Goal: Connect with others: Connect with others

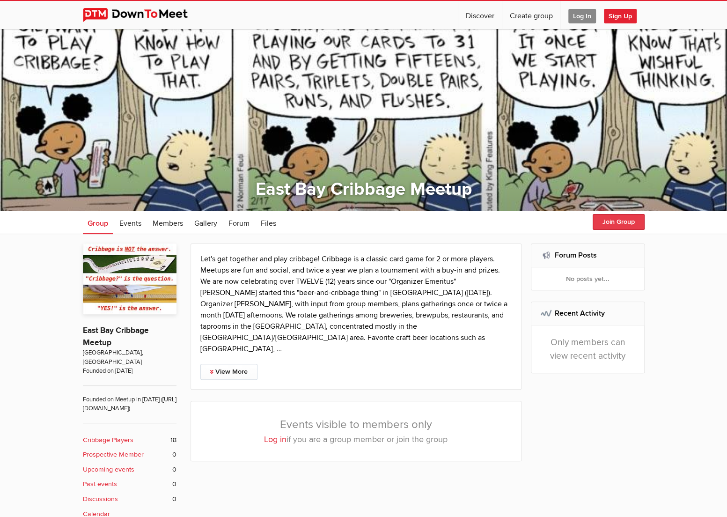
click at [618, 221] on button "Join Group" at bounding box center [619, 222] width 52 height 16
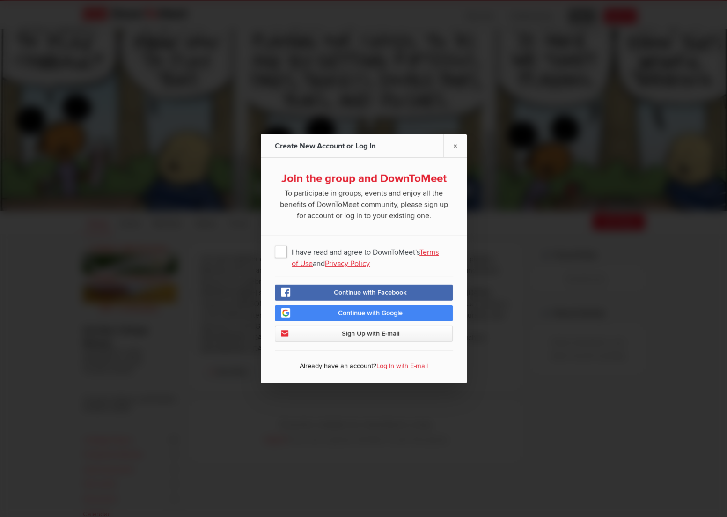
click at [280, 252] on span "I have read and agree to DownToMeet's Terms of Use and Privacy Policy" at bounding box center [364, 251] width 178 height 17
click at [0, 0] on input "I have read and agree to DownToMeet's Terms of Use and Privacy Policy" at bounding box center [0, 0] width 0 height 0
click at [346, 312] on span "Continue with Google" at bounding box center [370, 313] width 65 height 8
click at [329, 145] on div "Create New Account or Log In" at bounding box center [326, 145] width 103 height 23
click at [456, 147] on link "×" at bounding box center [454, 145] width 23 height 23
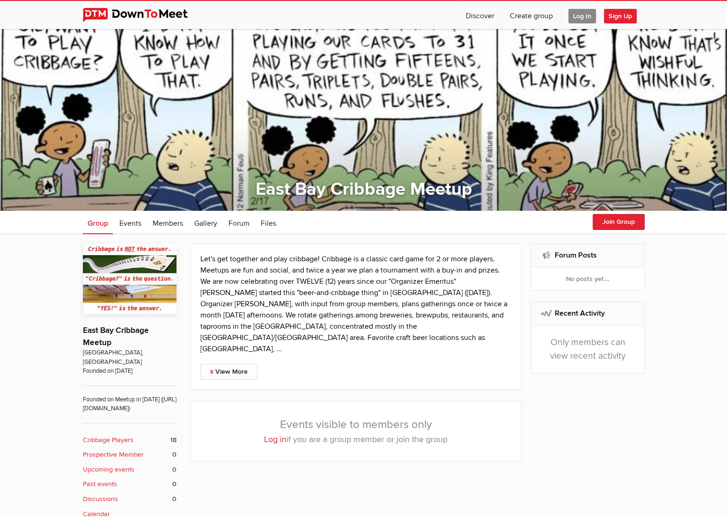
click at [625, 15] on span "Sign Up" at bounding box center [620, 16] width 33 height 15
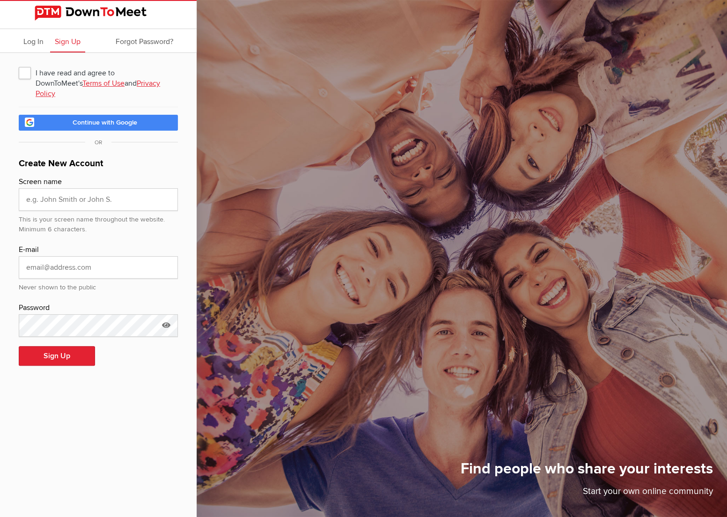
click at [25, 73] on span "I have read and agree to DownToMeet's Terms of Use and Privacy Policy" at bounding box center [98, 72] width 159 height 17
click at [19, 64] on input "I have read and agree to DownToMeet's Terms of Use and Privacy Policy" at bounding box center [18, 64] width 0 height 0
checkbox input "true"
click at [71, 188] on input "text" at bounding box center [98, 199] width 159 height 22
type input "[PERSON_NAME]"
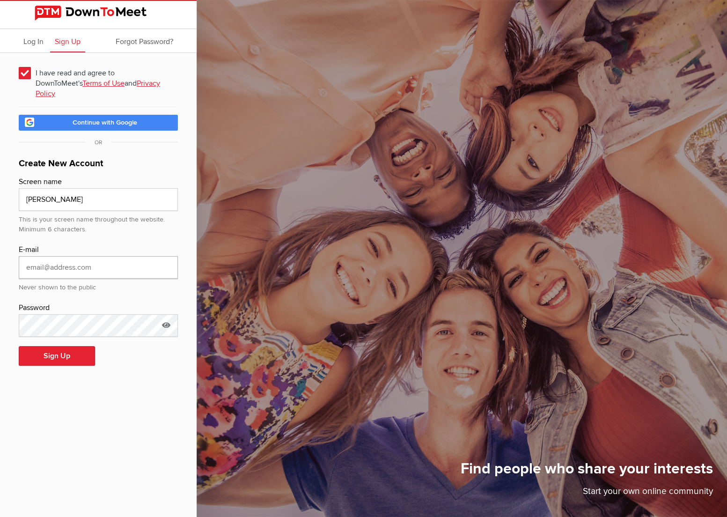
click at [70, 256] on input "email" at bounding box center [98, 267] width 159 height 22
type input "[EMAIL_ADDRESS][DOMAIN_NAME]"
click at [13, 322] on div "I have read and agree to DownToMeet's Terms of Use and Privacy Policy Continue …" at bounding box center [98, 220] width 197 height 335
click at [166, 315] on icon at bounding box center [166, 325] width 14 height 22
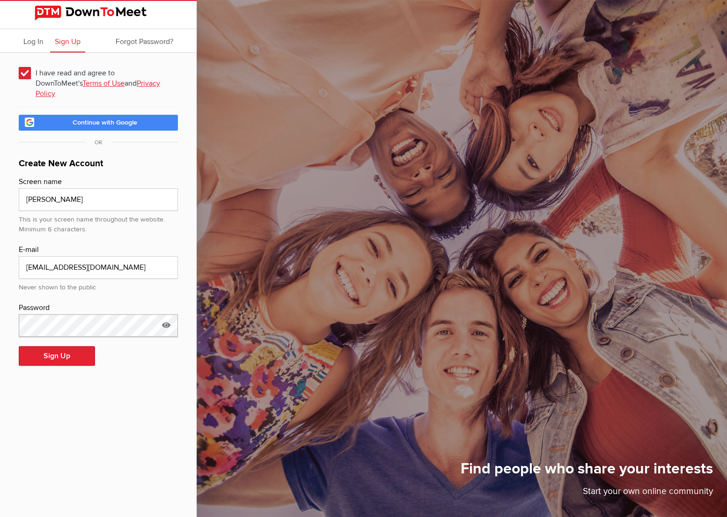
click at [13, 319] on div "I have read and agree to DownToMeet's Terms of Use and Privacy Policy Continue …" at bounding box center [98, 220] width 197 height 335
click at [167, 315] on icon at bounding box center [166, 325] width 14 height 22
click at [137, 317] on input "Naomila0!" at bounding box center [98, 325] width 159 height 22
click at [72, 346] on button "Sign Up" at bounding box center [57, 356] width 76 height 20
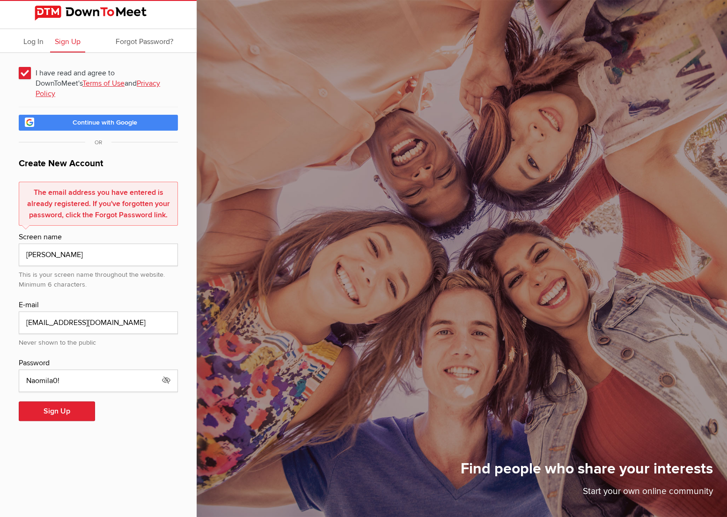
click at [105, 118] on span "Continue with Google" at bounding box center [105, 122] width 65 height 8
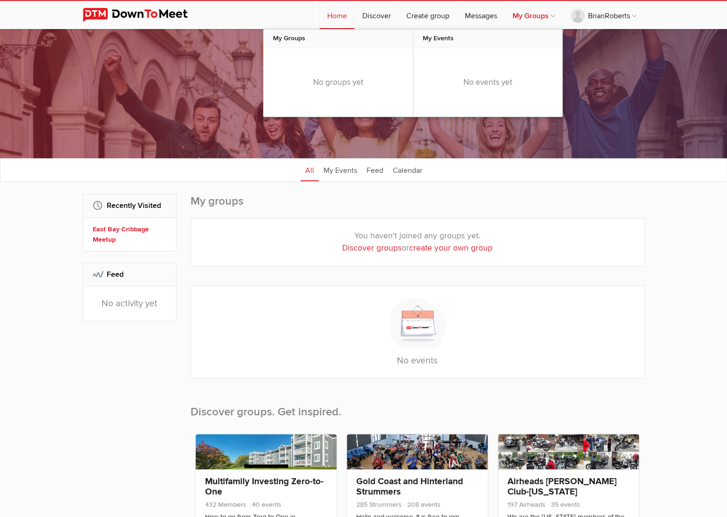
click at [535, 9] on link "My Groups" at bounding box center [534, 15] width 58 height 28
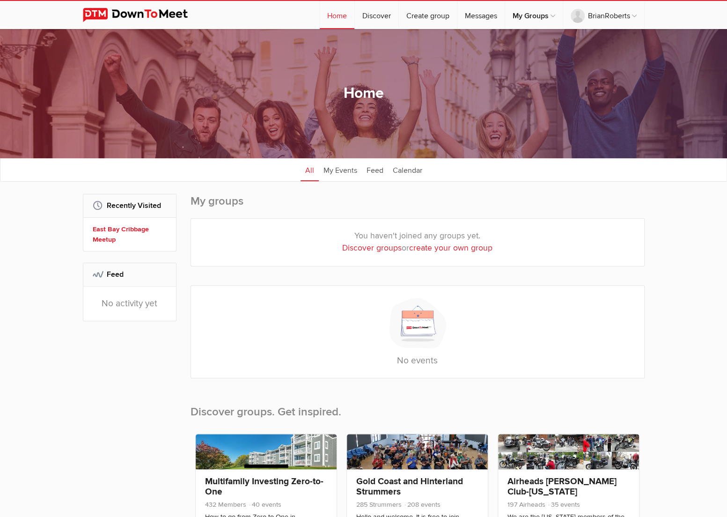
click at [382, 248] on link "Discover groups" at bounding box center [371, 248] width 59 height 10
select select "null"
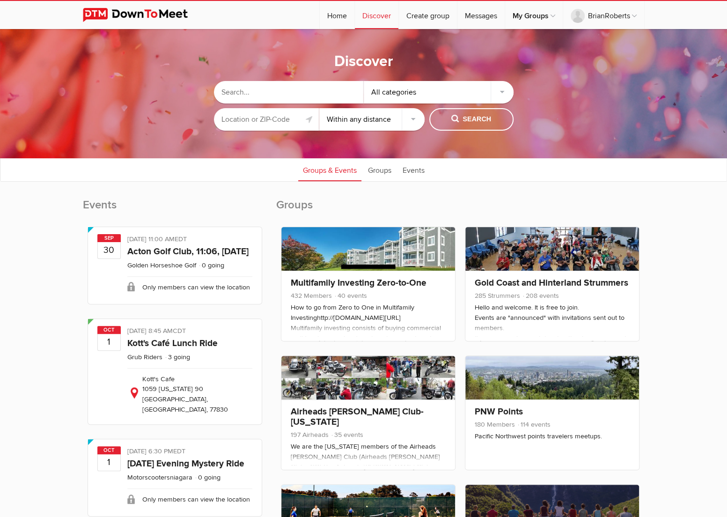
click at [403, 91] on div "All categories" at bounding box center [439, 92] width 150 height 22
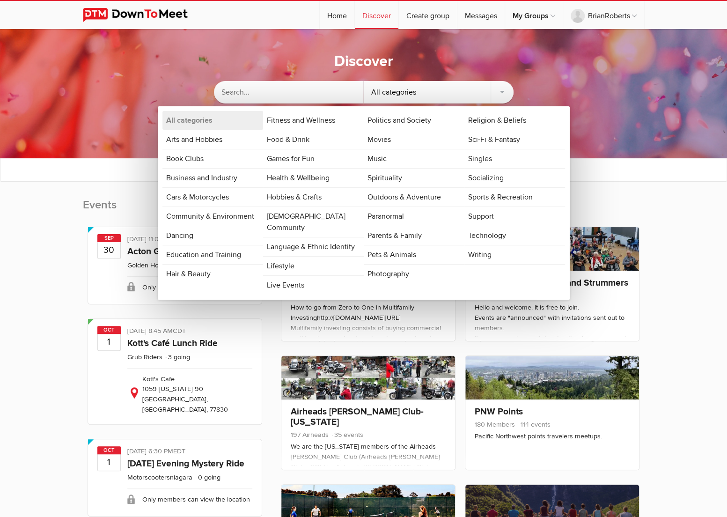
click at [276, 93] on input "text" at bounding box center [289, 92] width 150 height 22
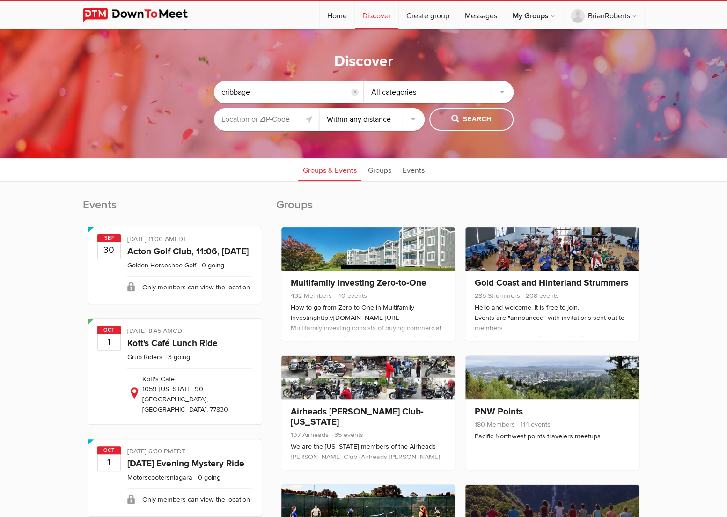
type input "cribbage"
click at [264, 118] on input "text" at bounding box center [266, 119] width 105 height 22
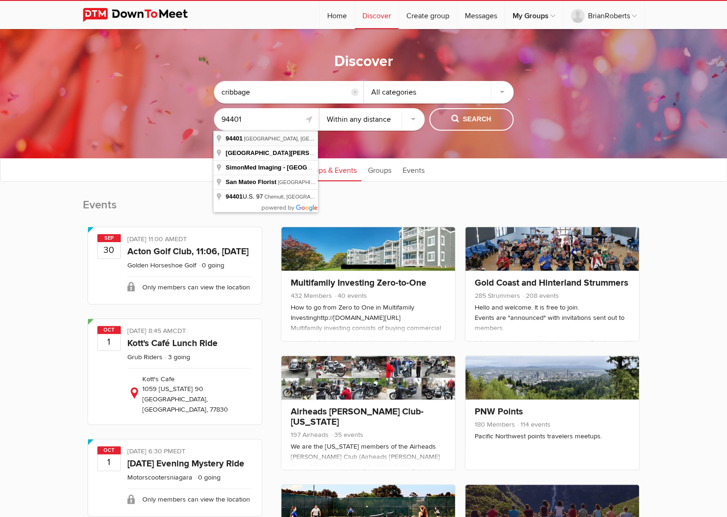
type input "[GEOGRAPHIC_DATA], [GEOGRAPHIC_DATA]"
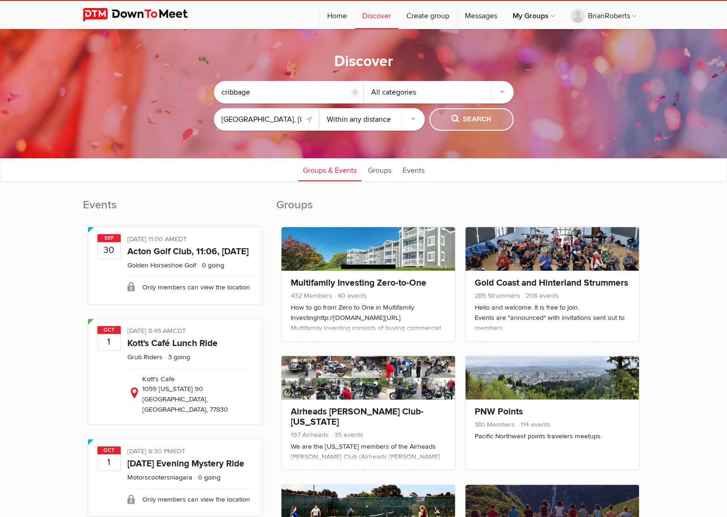
click at [479, 118] on span "Search" at bounding box center [471, 119] width 40 height 10
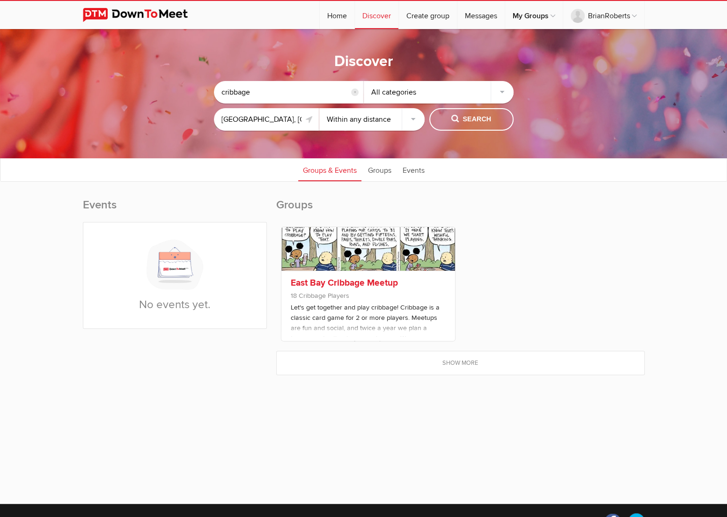
click at [376, 280] on link "East Bay Cribbage Meetup" at bounding box center [344, 282] width 107 height 11
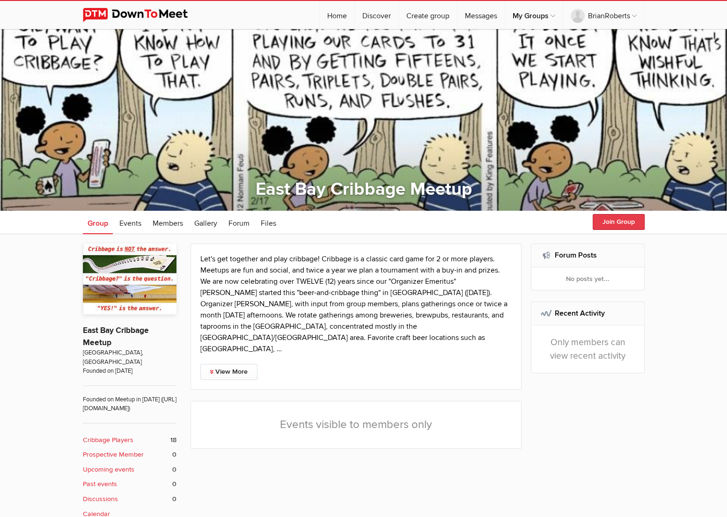
click at [617, 221] on button "Join Group" at bounding box center [619, 222] width 52 height 16
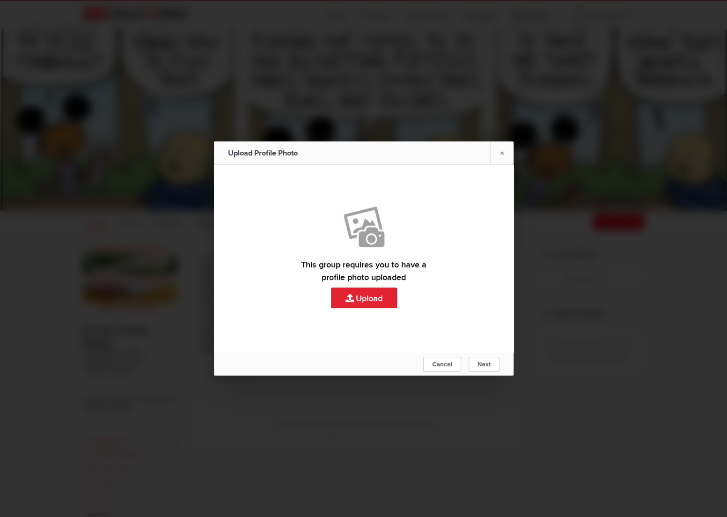
click at [365, 299] on link "Upload" at bounding box center [364, 258] width 300 height 187
click at [366, 295] on link "Upload" at bounding box center [364, 258] width 300 height 187
type input "C:\fakepath\Dad photo.jpg"
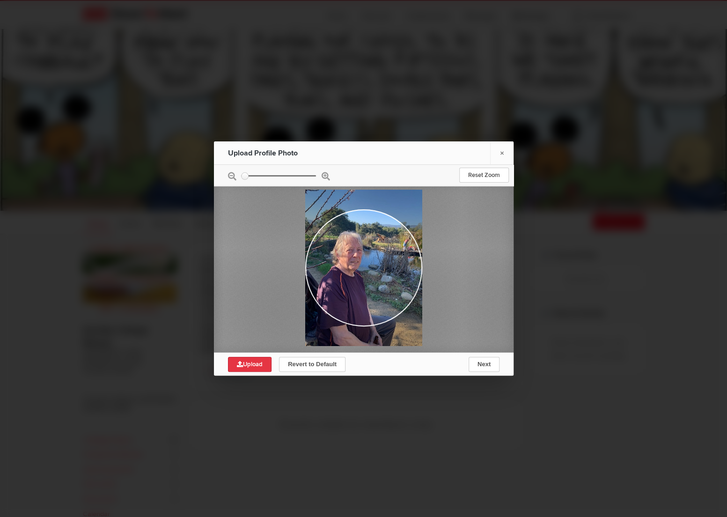
click at [239, 362] on icon at bounding box center [240, 364] width 6 height 6
click at [483, 363] on span "Next" at bounding box center [483, 363] width 13 height 7
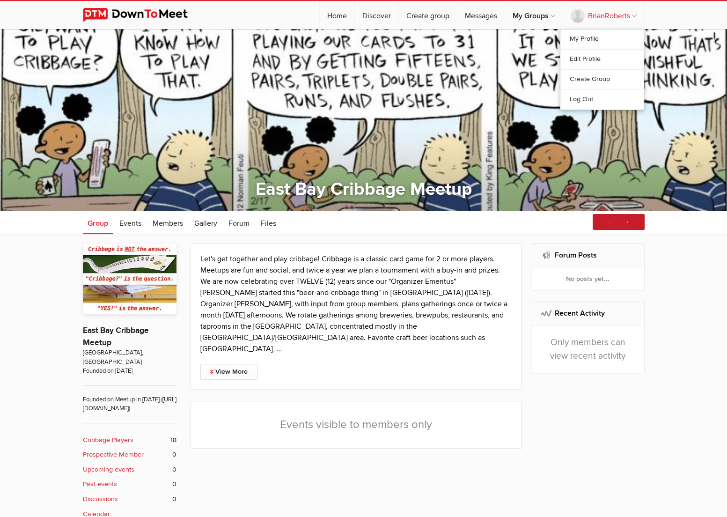
click at [617, 14] on link "BrianRoberts" at bounding box center [603, 15] width 81 height 28
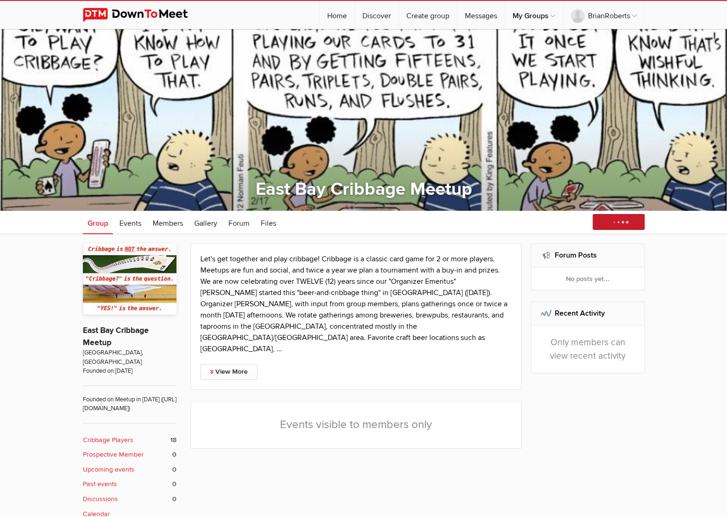
click at [660, 261] on div "Let's get together and play cribbage! Cribbage is a classic card game for 2 or …" at bounding box center [363, 448] width 727 height 429
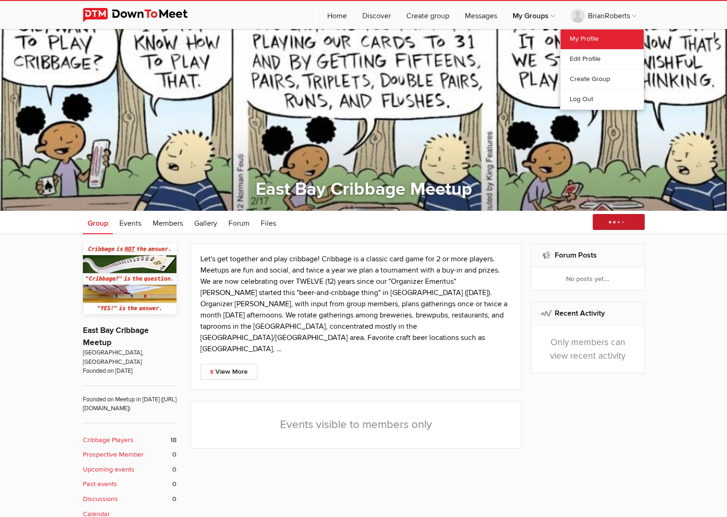
click at [590, 36] on link "My Profile" at bounding box center [601, 39] width 83 height 20
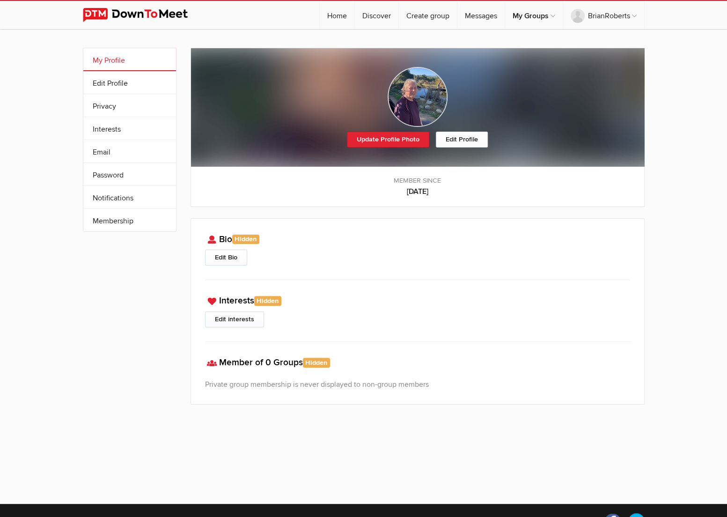
click at [569, 237] on h3 "Bio Hidden Your bio is hidden from the public. You can change this in your Priv…" at bounding box center [417, 240] width 425 height 14
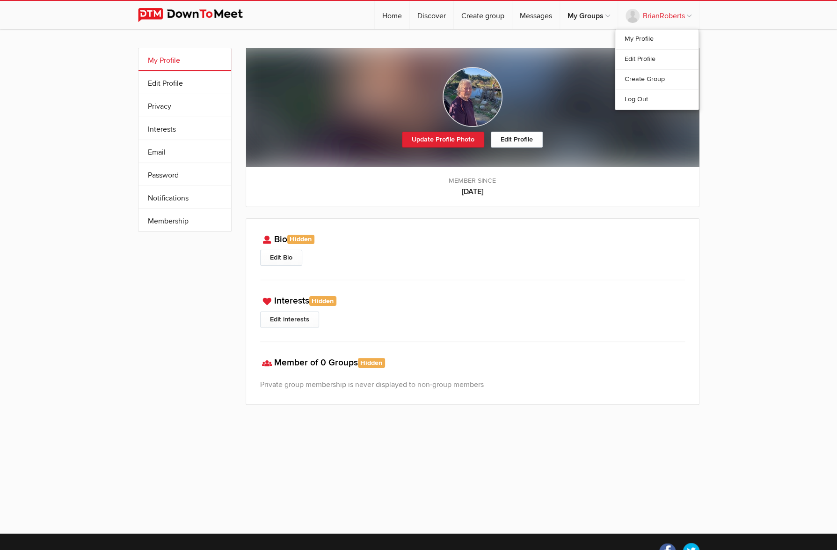
click at [668, 17] on link "BrianRoberts" at bounding box center [658, 15] width 81 height 28
click at [631, 101] on link "Log Out" at bounding box center [657, 99] width 83 height 20
